Goal: Information Seeking & Learning: Understand process/instructions

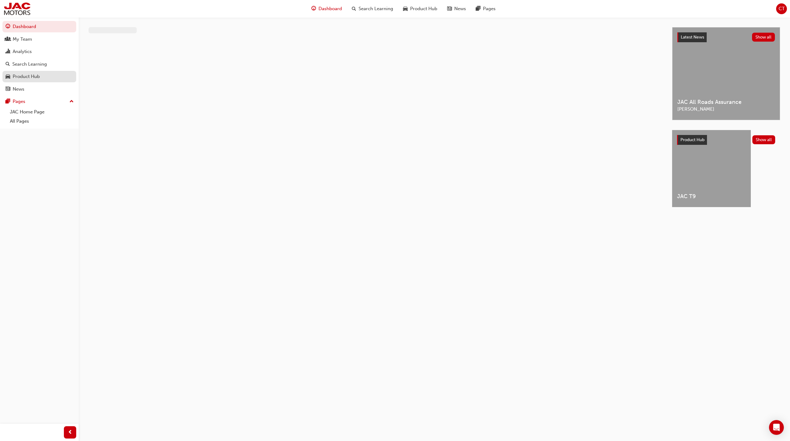
click at [39, 78] on div "Product Hub" at bounding box center [26, 76] width 27 height 7
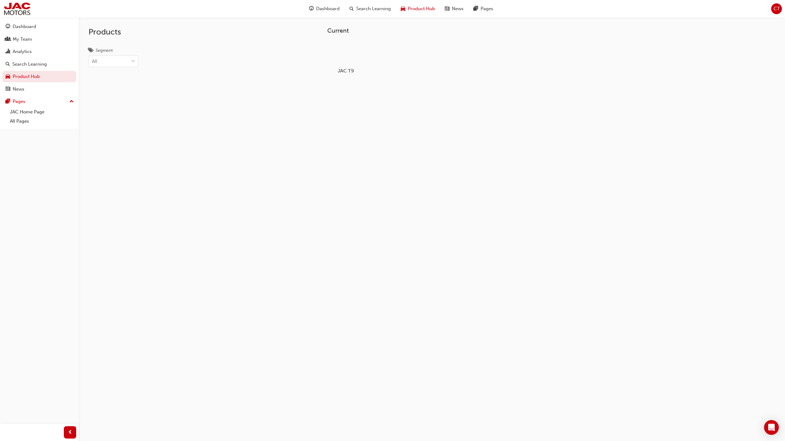
click at [339, 52] on div at bounding box center [346, 53] width 34 height 25
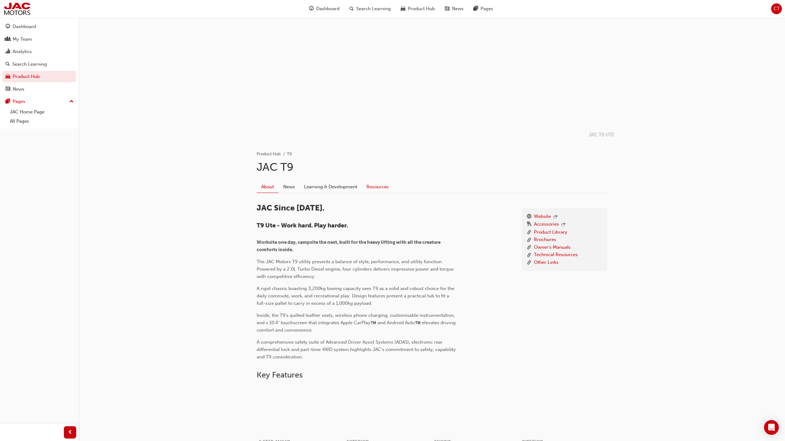
click at [367, 187] on link "Resources" at bounding box center [377, 187] width 31 height 12
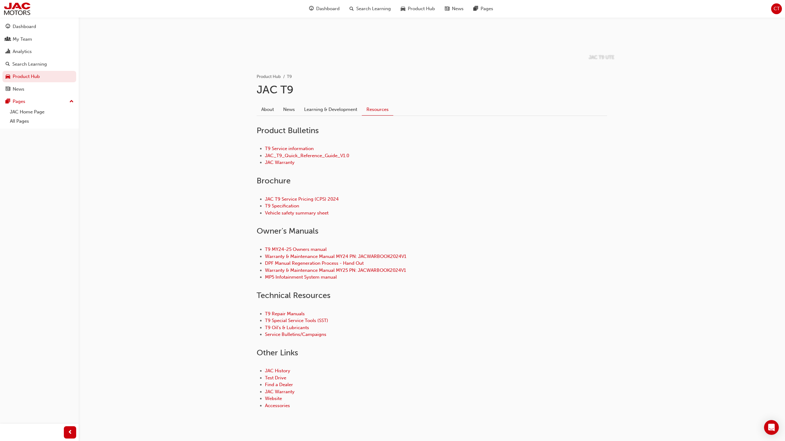
scroll to position [90, 0]
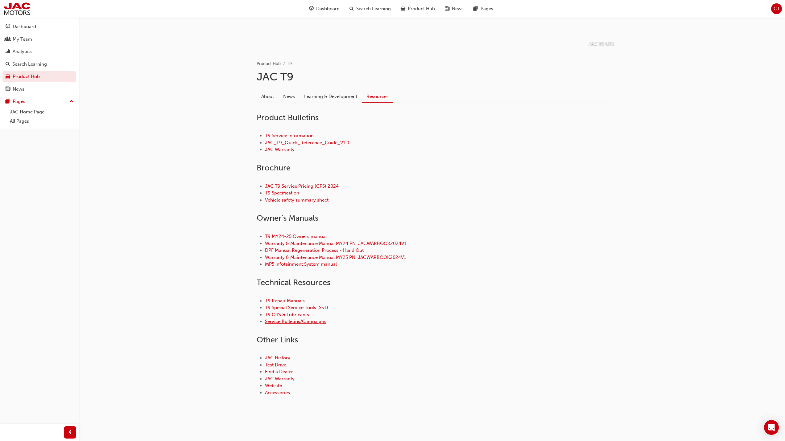
click at [283, 323] on link "Service Bulletins/Campaigns" at bounding box center [295, 322] width 61 height 6
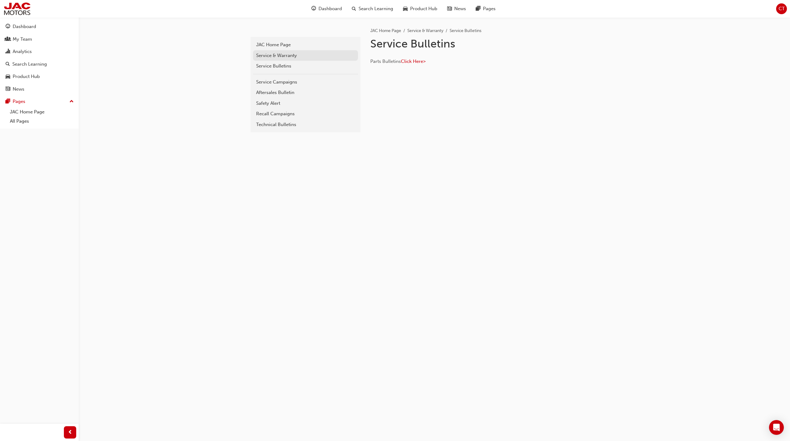
click at [290, 58] on div "Service & Warranty" at bounding box center [305, 55] width 99 height 7
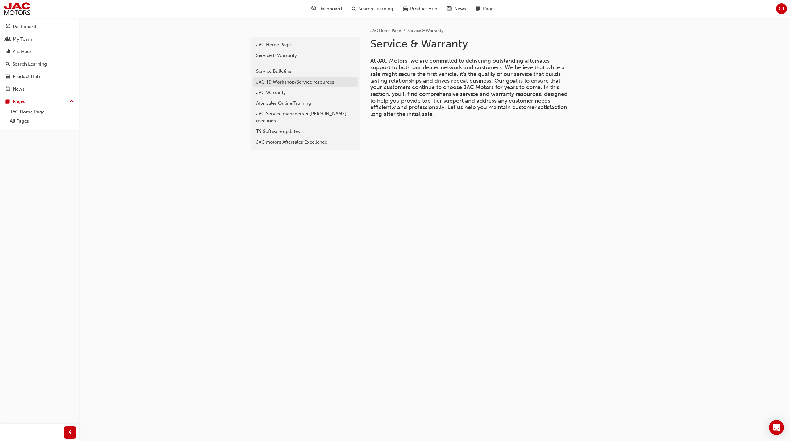
click at [307, 83] on div "JAC T9 Workshop/Service resources" at bounding box center [305, 82] width 99 height 7
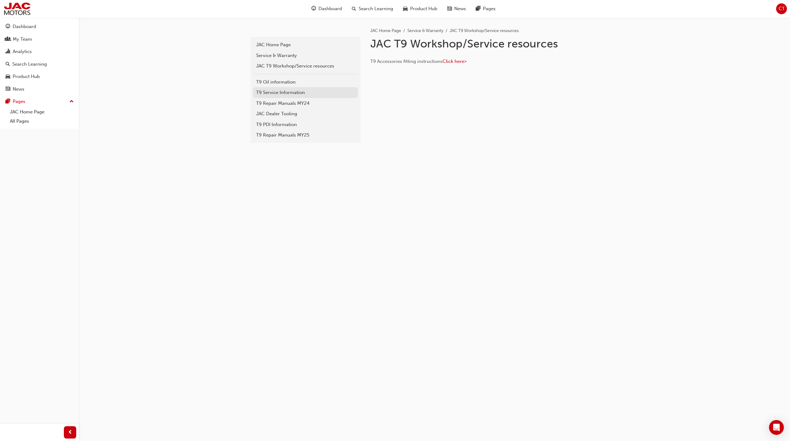
click at [301, 92] on div "T9 Service Information" at bounding box center [305, 92] width 99 height 7
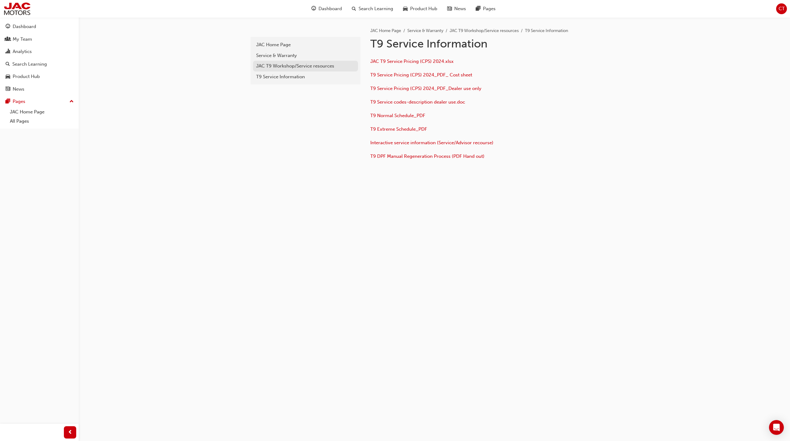
click at [285, 67] on div "JAC T9 Workshop/Service resources" at bounding box center [305, 66] width 99 height 7
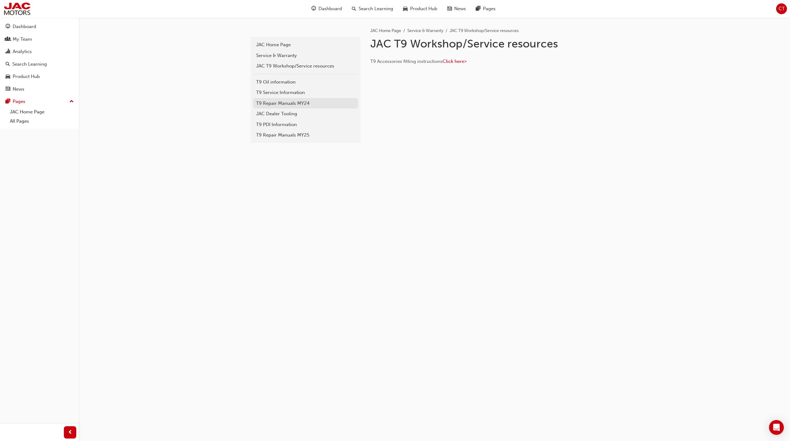
click at [283, 102] on div "T9 Repair Manuals MY24" at bounding box center [305, 103] width 99 height 7
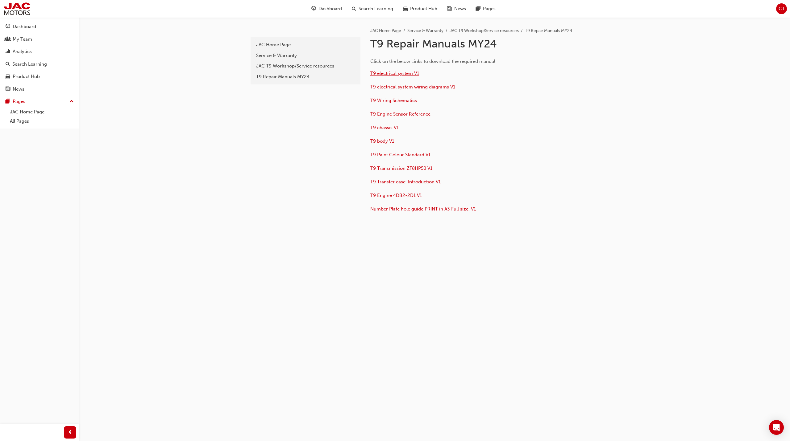
click at [389, 72] on span "T9 electrical system V1" at bounding box center [394, 74] width 49 height 6
